Goal: Task Accomplishment & Management: Manage account settings

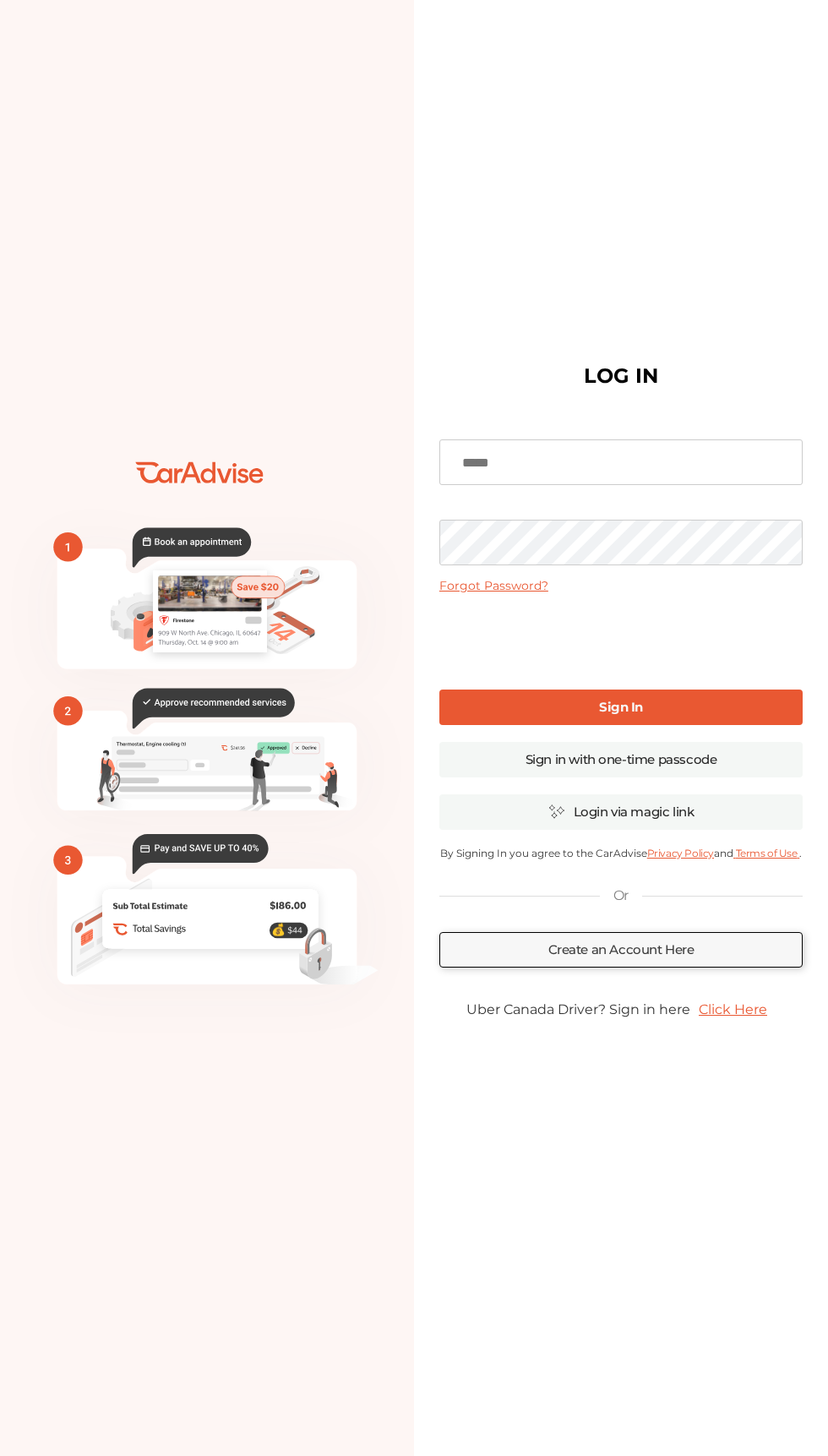
click at [618, 485] on input at bounding box center [621, 463] width 363 height 46
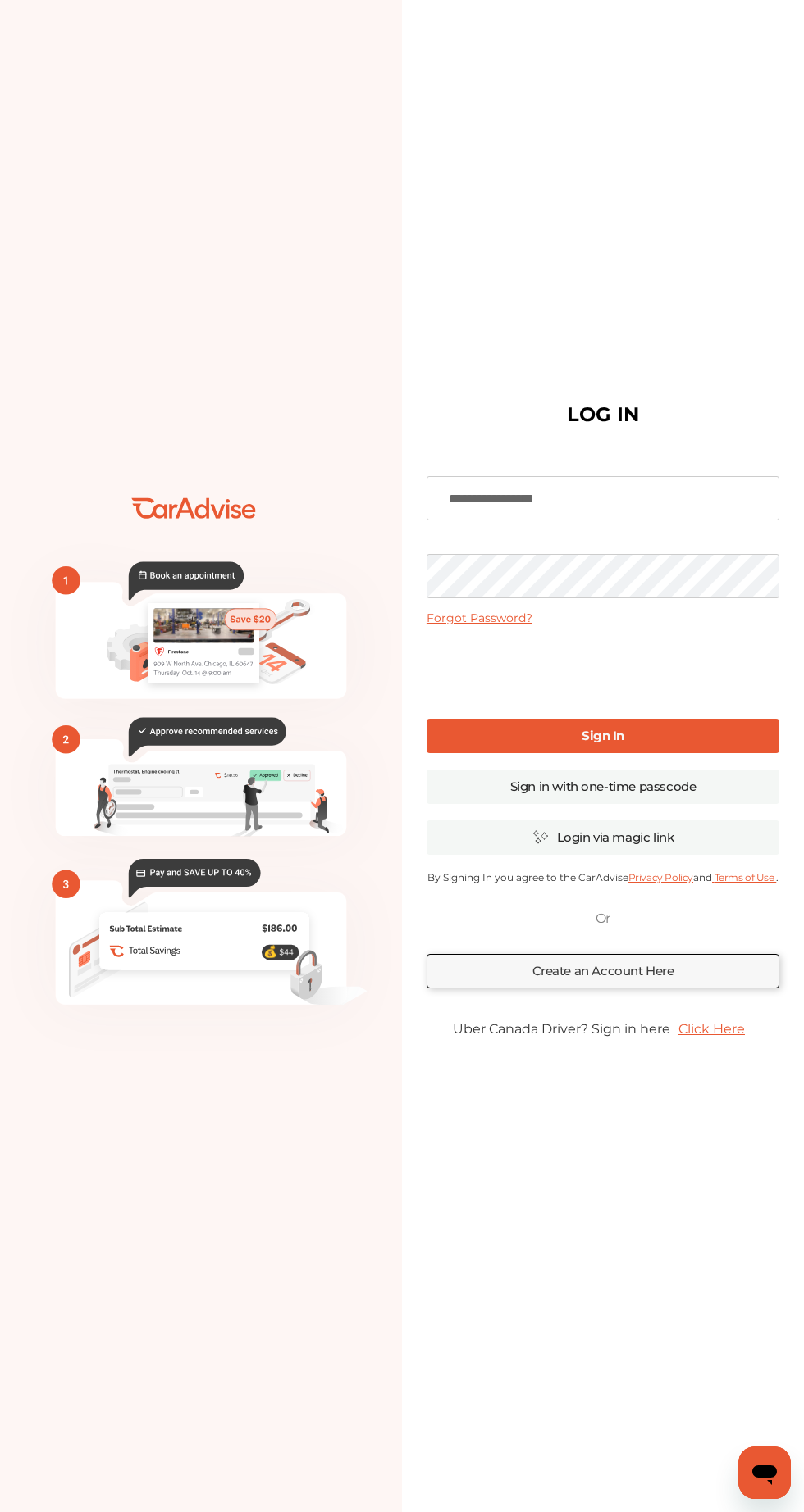
type input "**********"
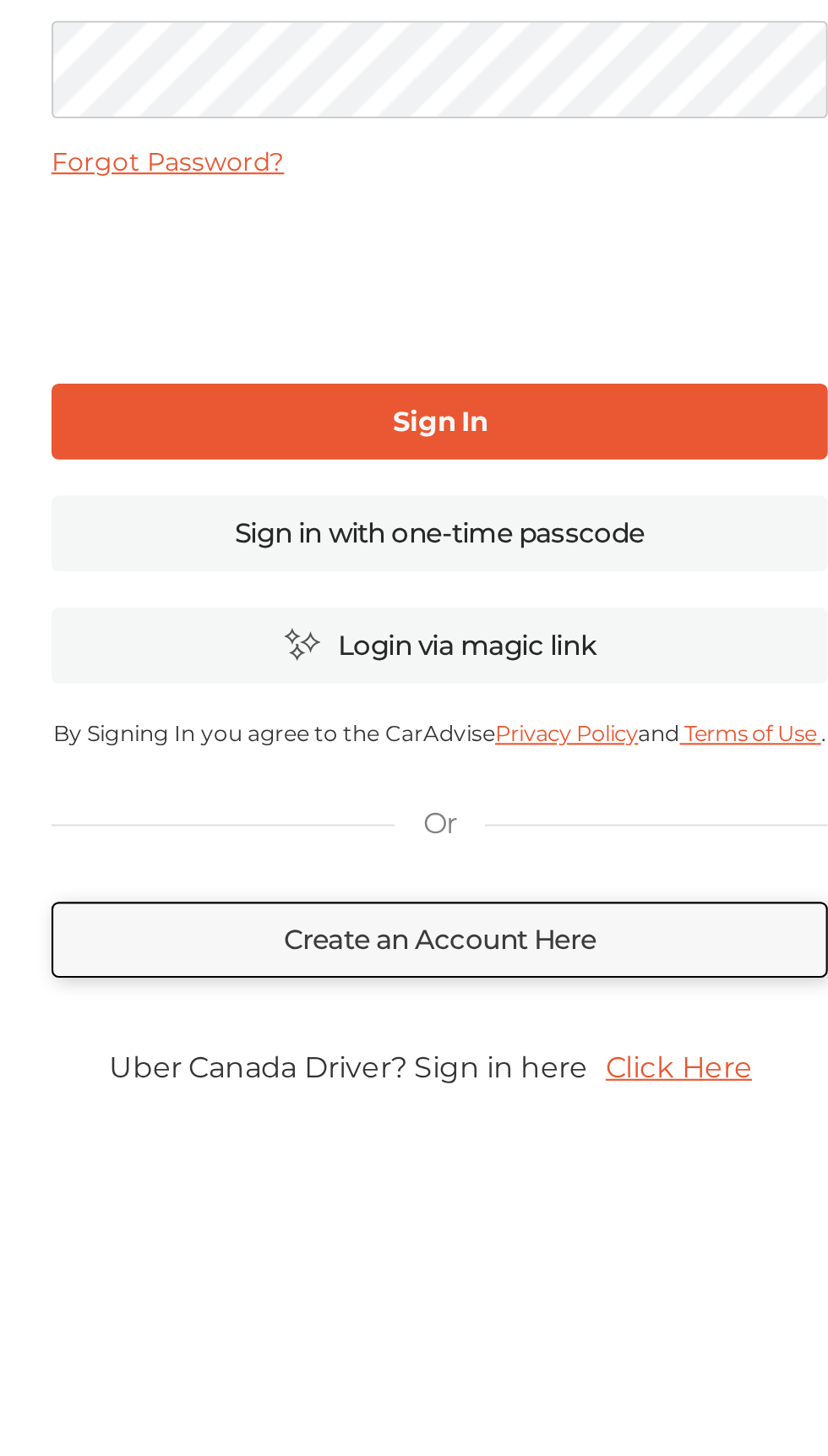
click at [478, 725] on link "Sign In" at bounding box center [621, 707] width 363 height 35
click at [684, 725] on link "Sign In" at bounding box center [621, 707] width 363 height 35
